Goal: Task Accomplishment & Management: Manage account settings

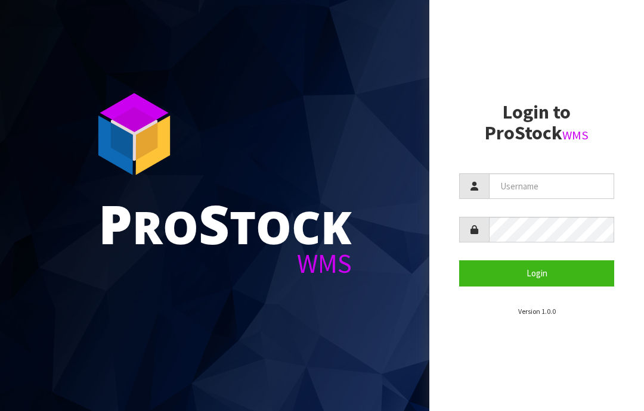
click at [527, 182] on input "text" at bounding box center [551, 187] width 125 height 26
type input "JGBIMPORTS"
click at [541, 268] on button "Login" at bounding box center [536, 274] width 155 height 26
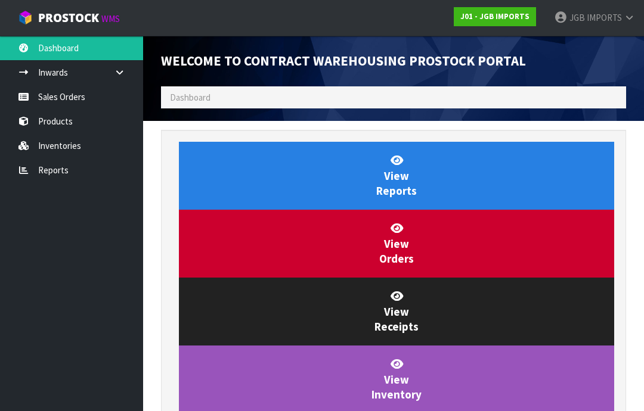
scroll to position [703, 483]
click at [73, 97] on link "Sales Orders" at bounding box center [71, 97] width 143 height 24
click at [64, 97] on link "Sales Orders" at bounding box center [71, 97] width 143 height 24
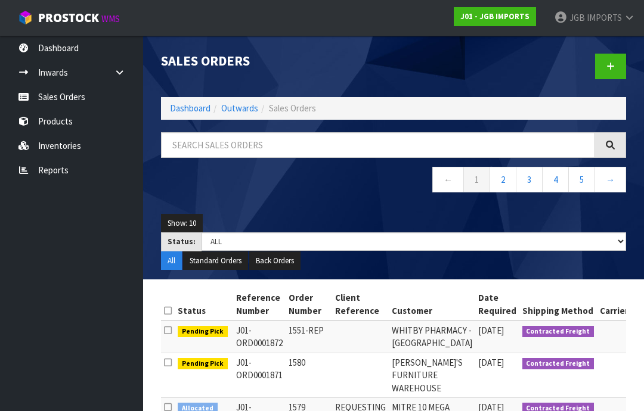
click at [614, 18] on span "IMPORTS" at bounding box center [604, 17] width 35 height 11
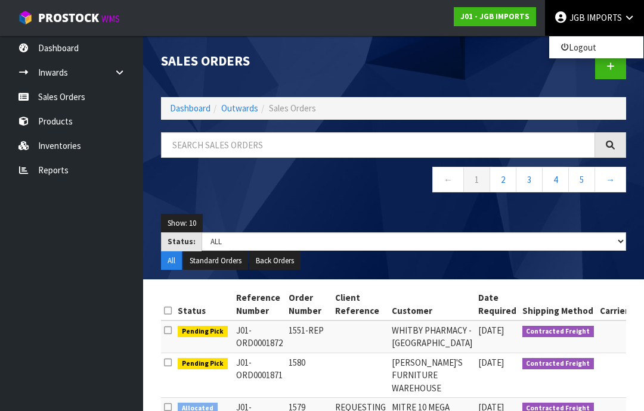
click at [592, 48] on link "Logout" at bounding box center [596, 47] width 94 height 16
